Goal: Transaction & Acquisition: Purchase product/service

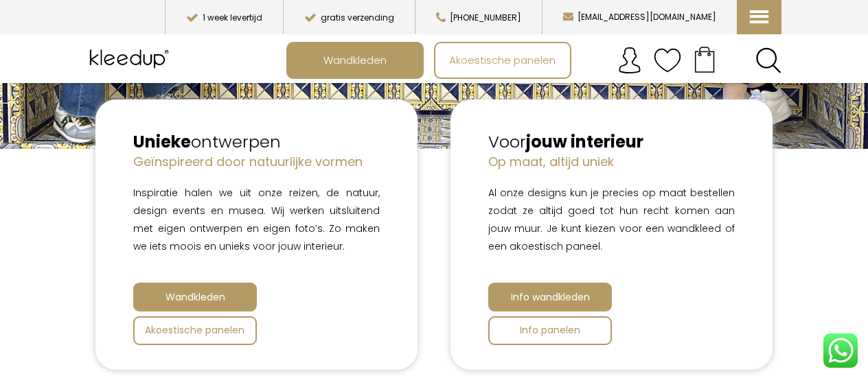
scroll to position [412, 0]
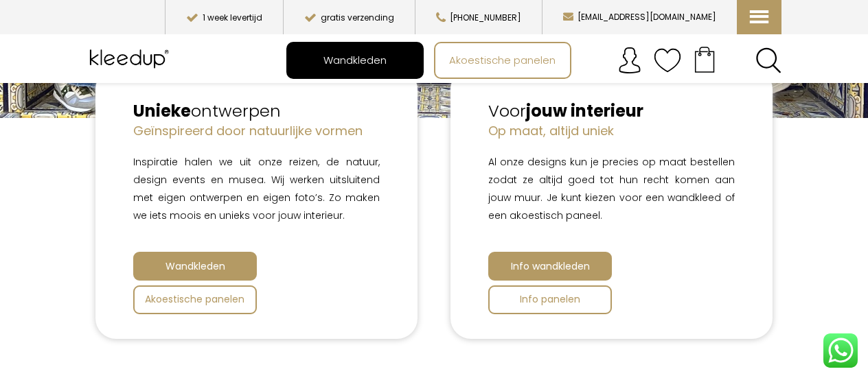
click at [356, 57] on span "Wandkleden" at bounding box center [355, 60] width 78 height 26
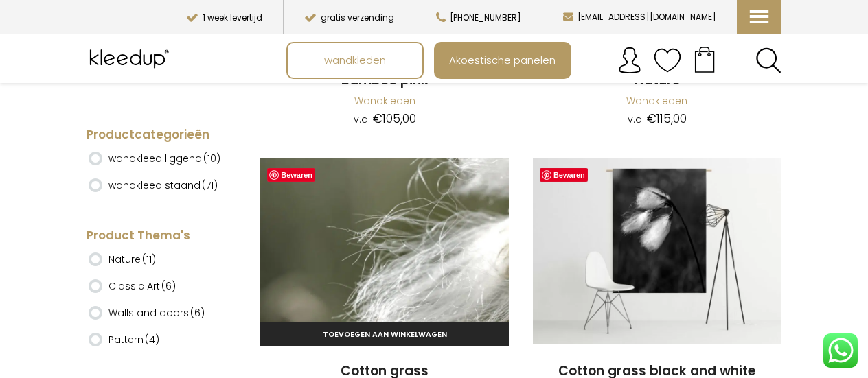
scroll to position [5217, 0]
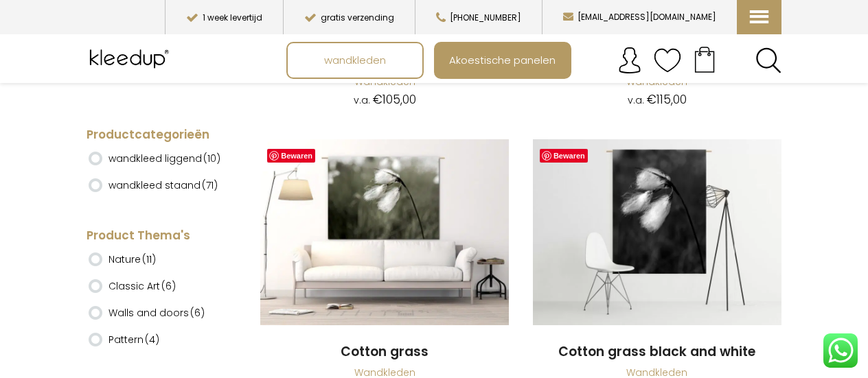
drag, startPoint x: 97, startPoint y: 334, endPoint x: 94, endPoint y: 343, distance: 9.6
click at [97, 334] on ins at bounding box center [96, 340] width 14 height 14
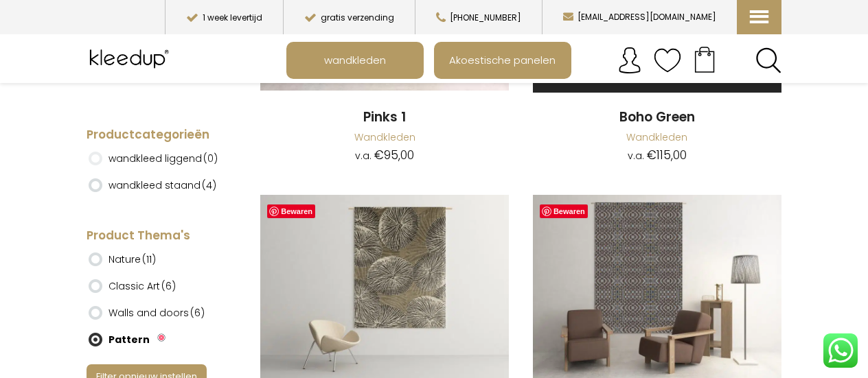
scroll to position [343, 0]
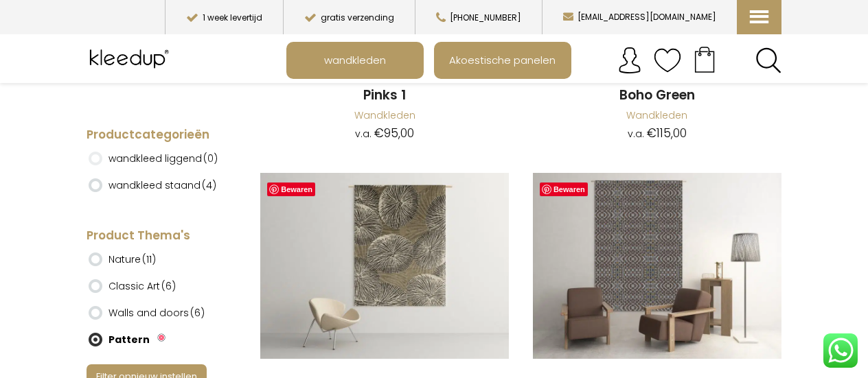
click at [97, 336] on ins at bounding box center [96, 340] width 14 height 14
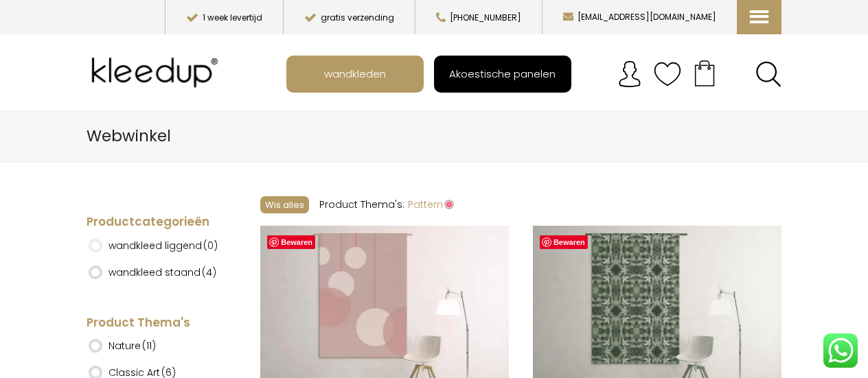
click at [486, 69] on span "Akoestische panelen" at bounding box center [501, 73] width 121 height 26
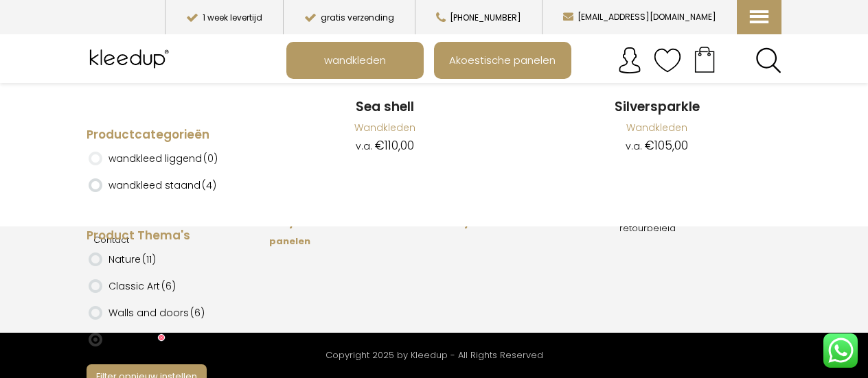
scroll to position [759, 0]
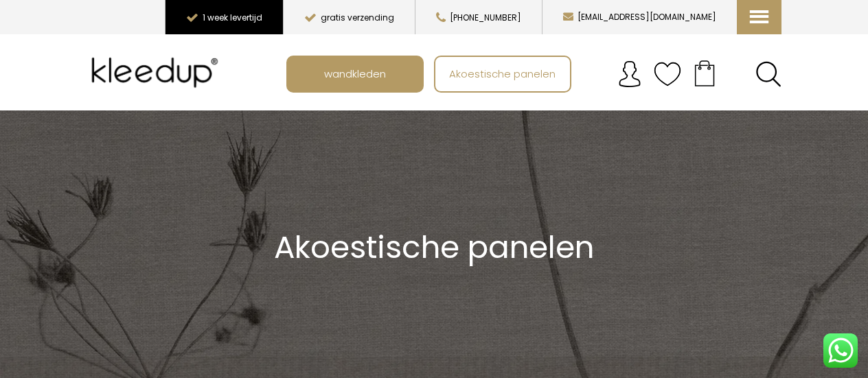
click at [283, 13] on button "1 week levertijd" at bounding box center [224, 17] width 118 height 34
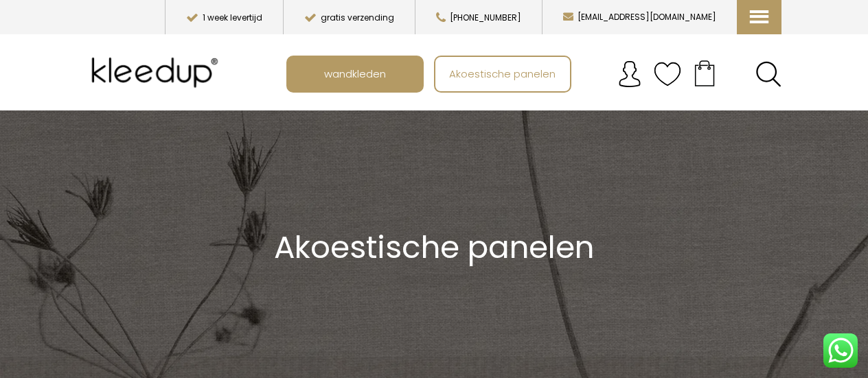
click at [634, 215] on div "Akoestische panelen" at bounding box center [433, 248] width 694 height 74
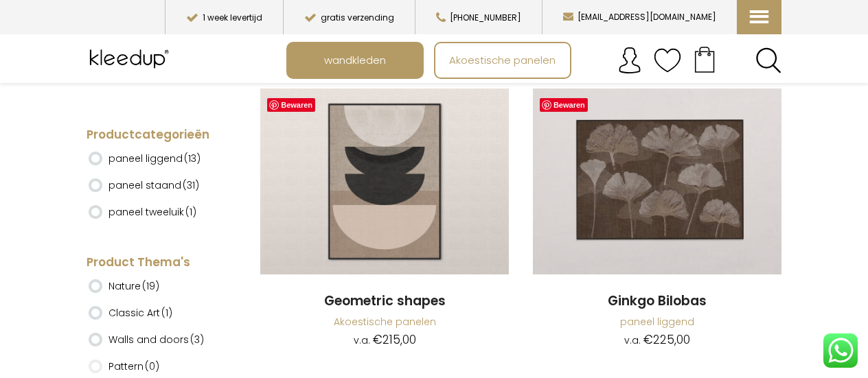
scroll to position [1235, 0]
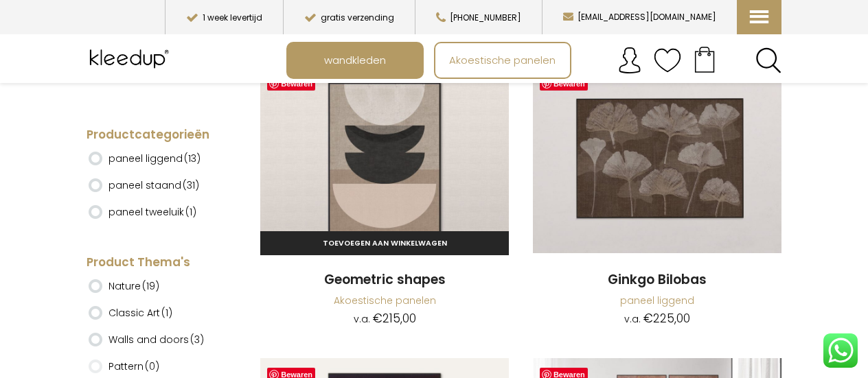
click at [390, 143] on img at bounding box center [384, 160] width 248 height 186
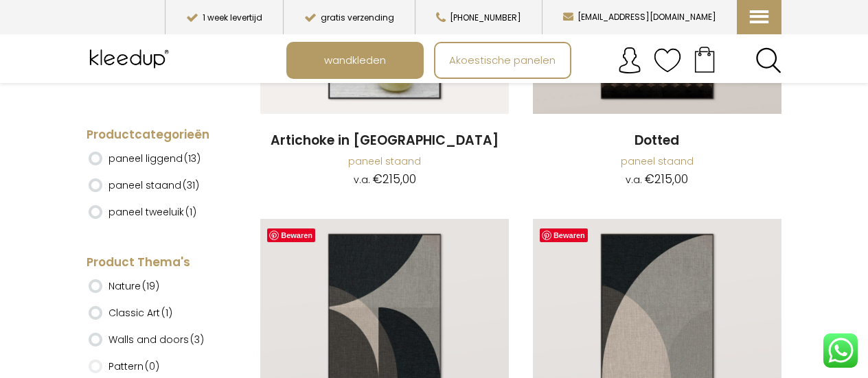
scroll to position [680, 0]
